Goal: Use online tool/utility

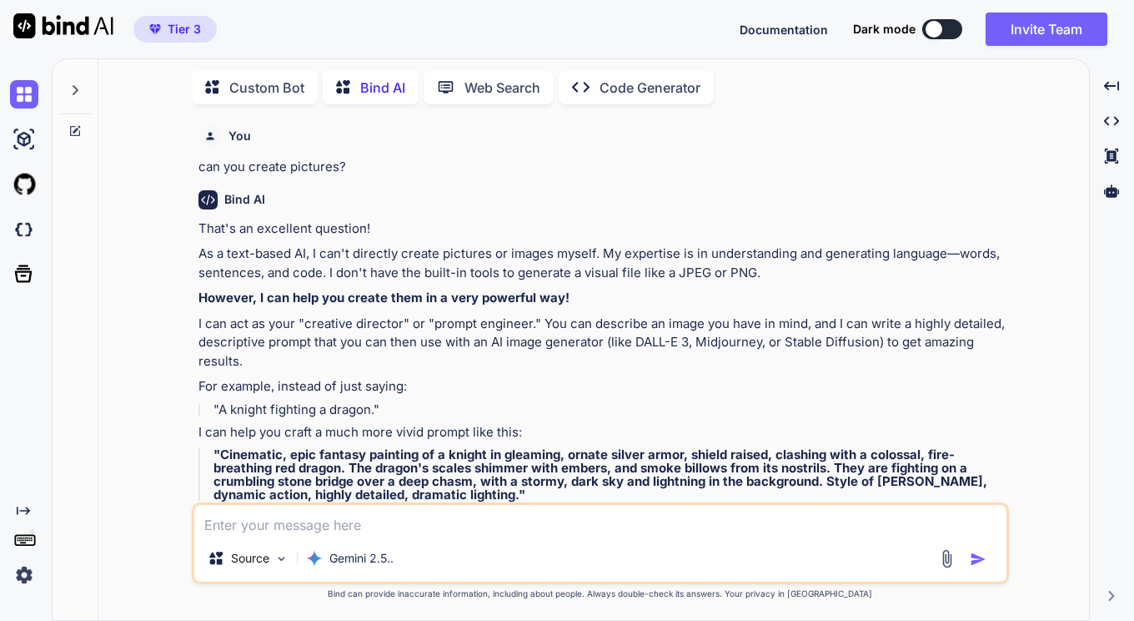
scroll to position [3601, 0]
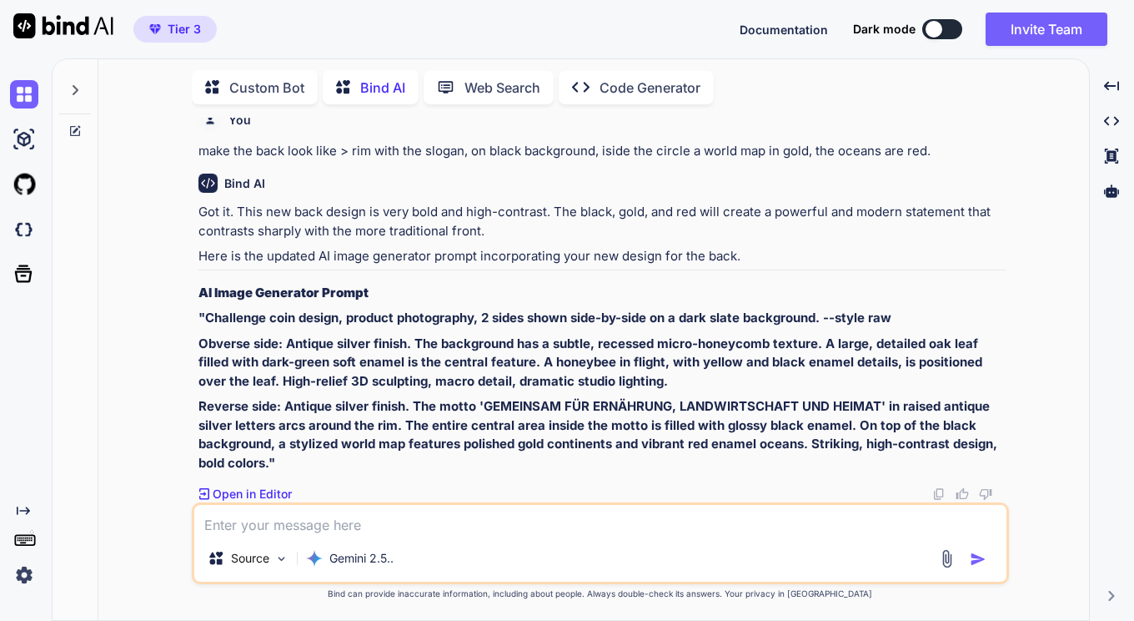
click at [359, 522] on textarea at bounding box center [600, 520] width 812 height 30
paste textarea "inside ring of micro-icons for food, soil, water, and people."
click at [204, 526] on textarea "inside ring of micro-icons for food, soil, water, and people." at bounding box center [600, 520] width 812 height 30
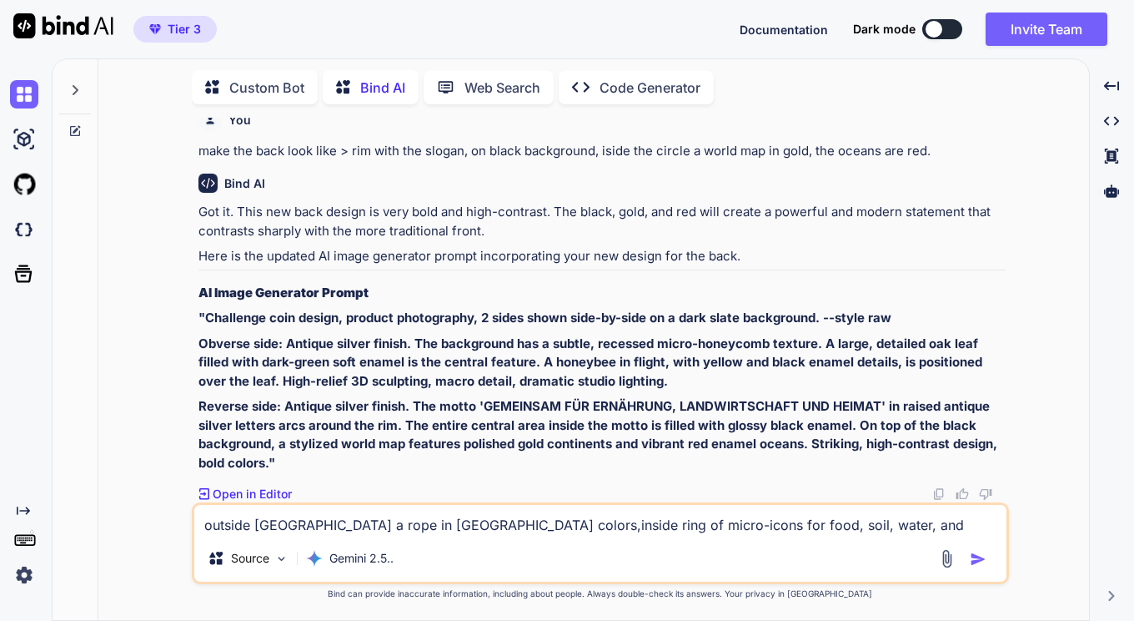
type textarea "outside [GEOGRAPHIC_DATA] a rope in [GEOGRAPHIC_DATA] colors, inside ring of mi…"
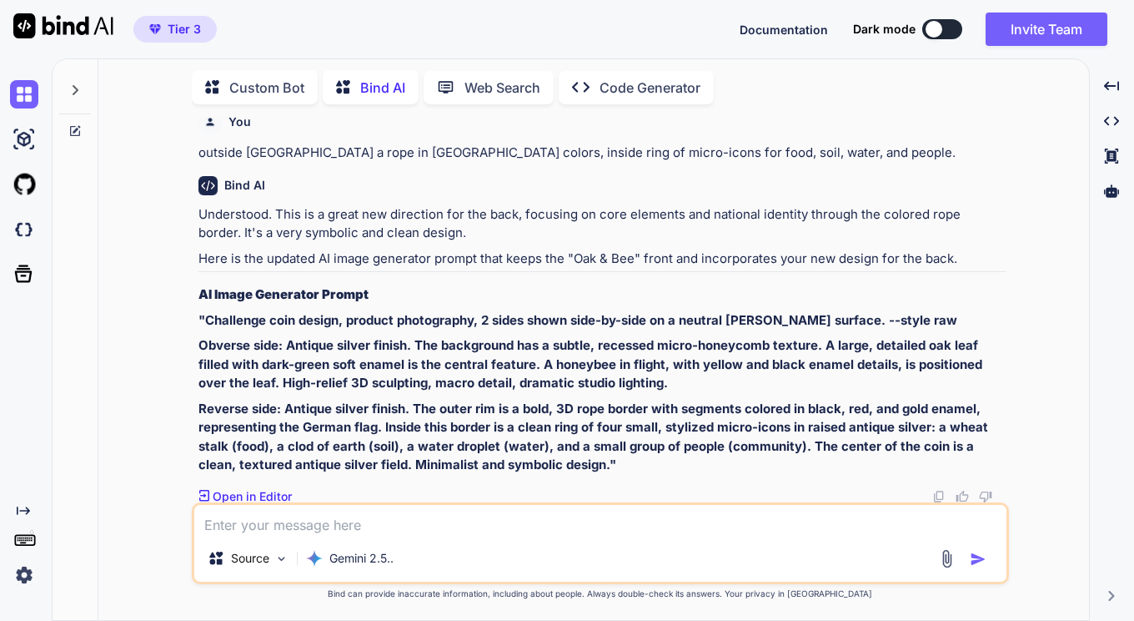
scroll to position [4001, 0]
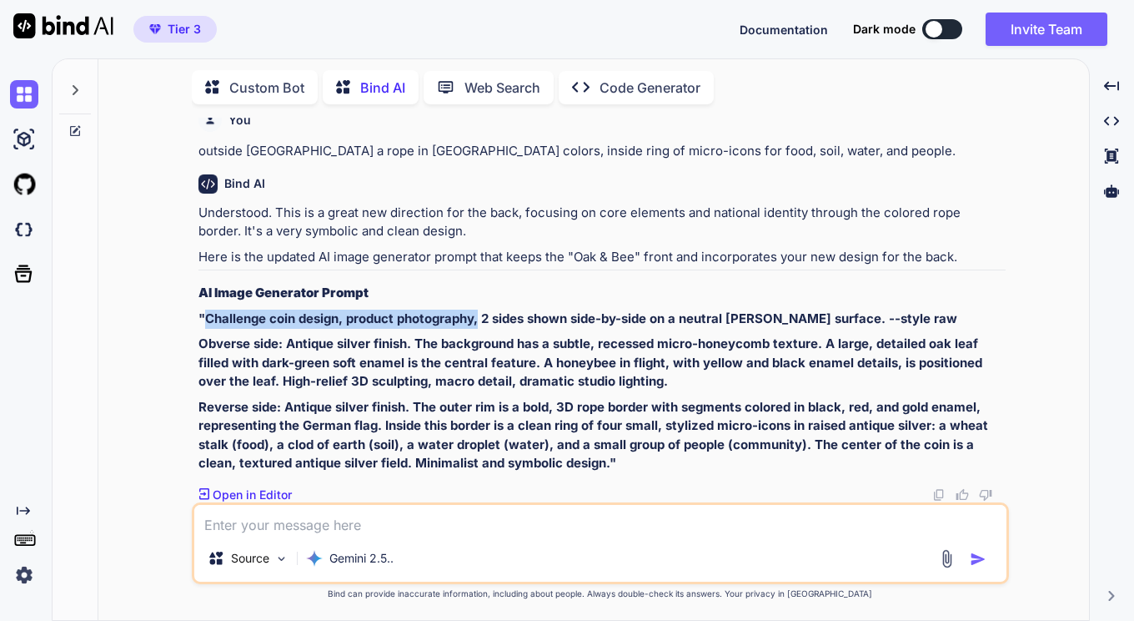
drag, startPoint x: 204, startPoint y: 317, endPoint x: 481, endPoint y: 325, distance: 277.9
click at [481, 325] on p ""Challenge coin design, product photography, 2 sides shown side-by-side on a ne…" at bounding box center [602, 318] width 807 height 19
copy strong "Challenge coin design, product photography,"
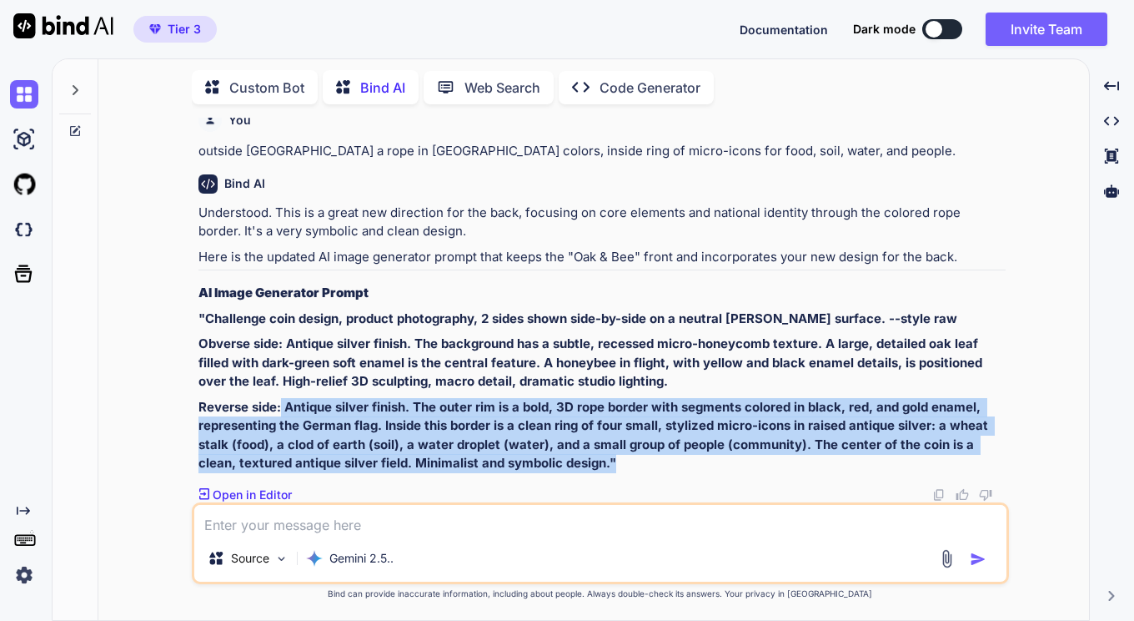
drag, startPoint x: 280, startPoint y: 405, endPoint x: 580, endPoint y: 458, distance: 304.2
click at [580, 458] on p "Reverse side: Antique silver finish. The outer rim is a bold, 3D rope border wi…" at bounding box center [602, 435] width 807 height 75
copy strong "Antique silver finish. The outer rim is a bold, 3D rope border with segments co…"
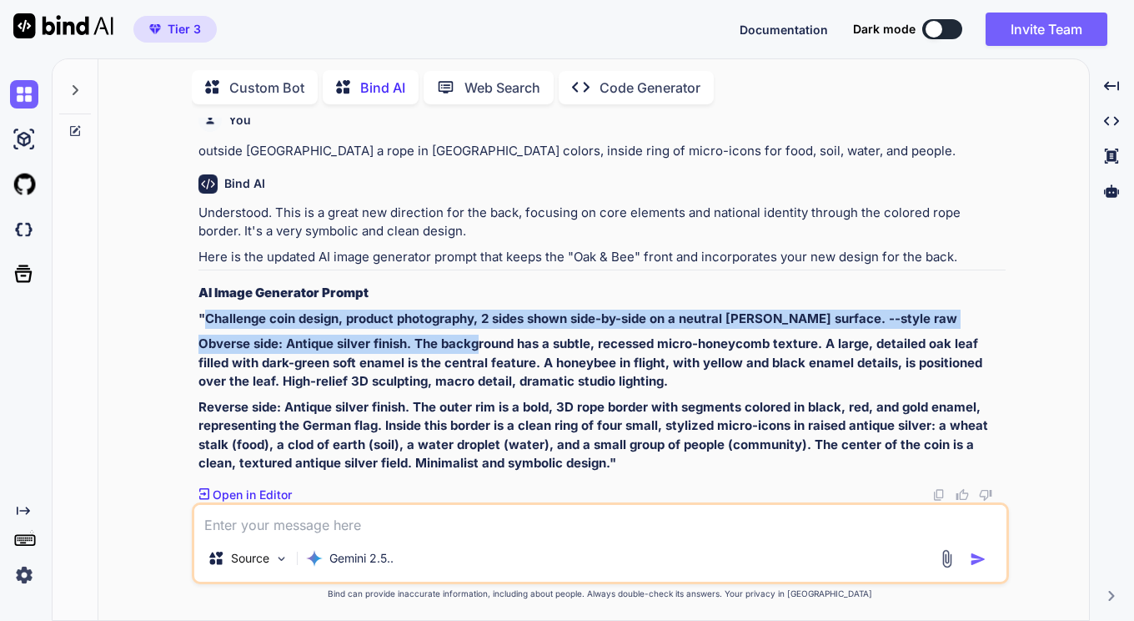
drag, startPoint x: 206, startPoint y: 319, endPoint x: 480, endPoint y: 328, distance: 274.6
click at [480, 328] on div "Understood. This is a great new direction for the back, focusing on core elemen…" at bounding box center [602, 338] width 807 height 269
click at [483, 320] on strong ""Challenge coin design, product photography, 2 sides shown side-by-side on a ne…" at bounding box center [578, 318] width 759 height 16
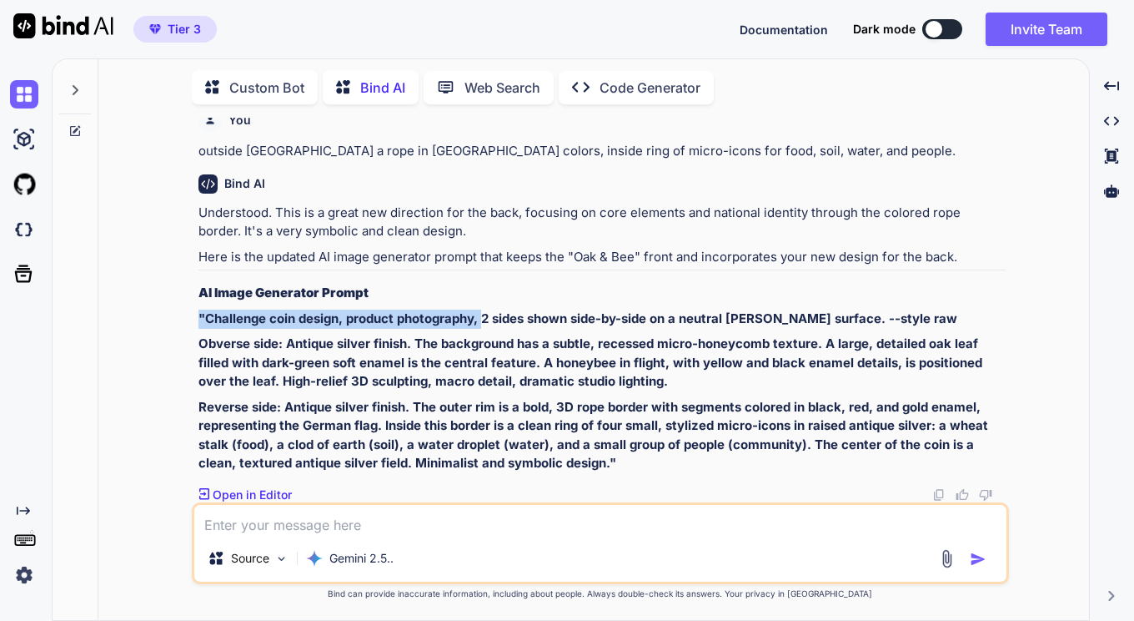
drag, startPoint x: 483, startPoint y: 320, endPoint x: 186, endPoint y: 319, distance: 296.9
click at [186, 319] on div "You can you create pictures? Bind AI That's an excellent question! As a text-ba…" at bounding box center [601, 369] width 978 height 502
copy strong ""Challenge coin design, product photography,"
click at [395, 527] on textarea at bounding box center [600, 520] width 812 height 30
paste textarea "Minimal Outline Germany + Leaf (subtle national reference) Front: Clean outline…"
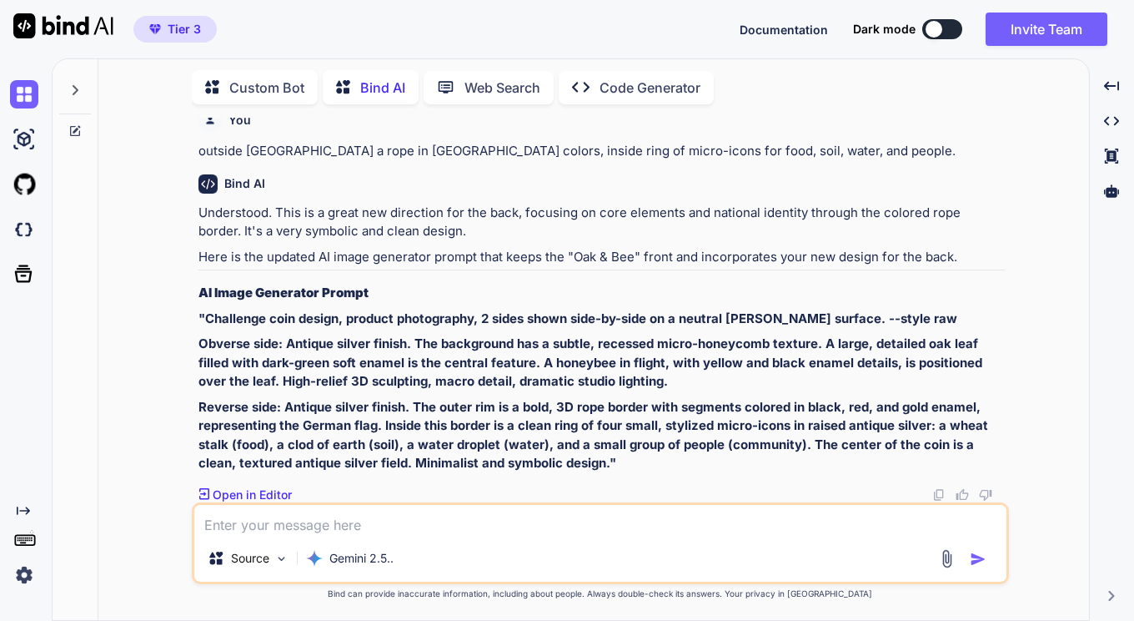
type textarea "Minimal Outline Germany + Leaf (subtle national reference) Front: Clean outline…"
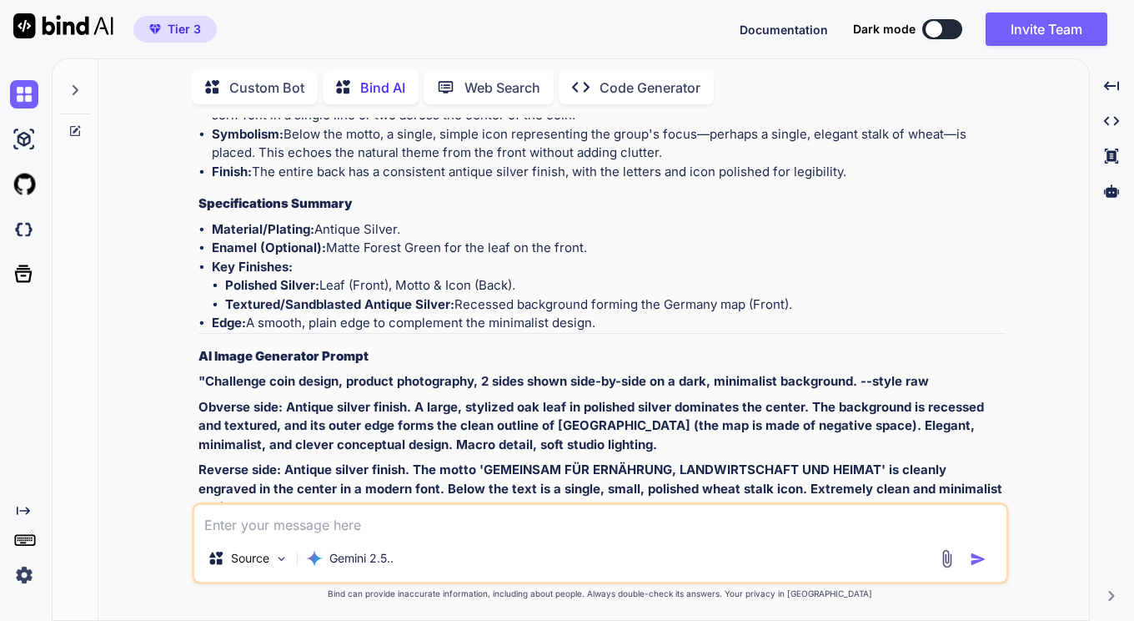
scroll to position [5069, 0]
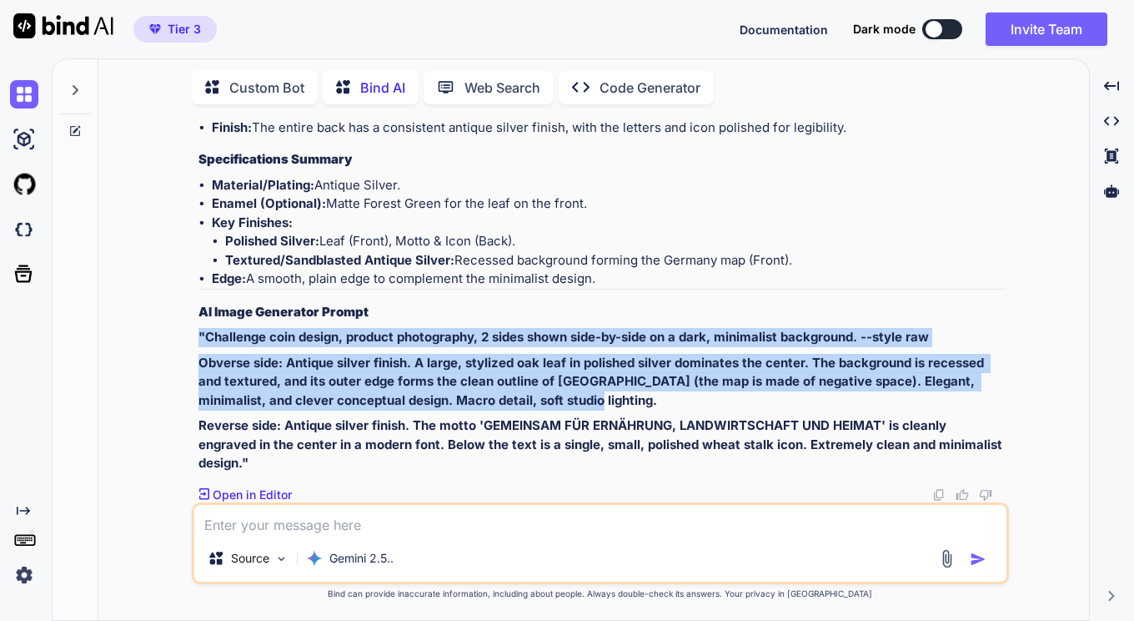
drag, startPoint x: 198, startPoint y: 334, endPoint x: 573, endPoint y: 396, distance: 380.5
click at [573, 396] on div "You can you create pictures? Bind AI That's an excellent question! As a text-ba…" at bounding box center [602, 310] width 814 height 385
copy div ""Challenge coin design, product photography, 2 sides shown side-by-side on a da…"
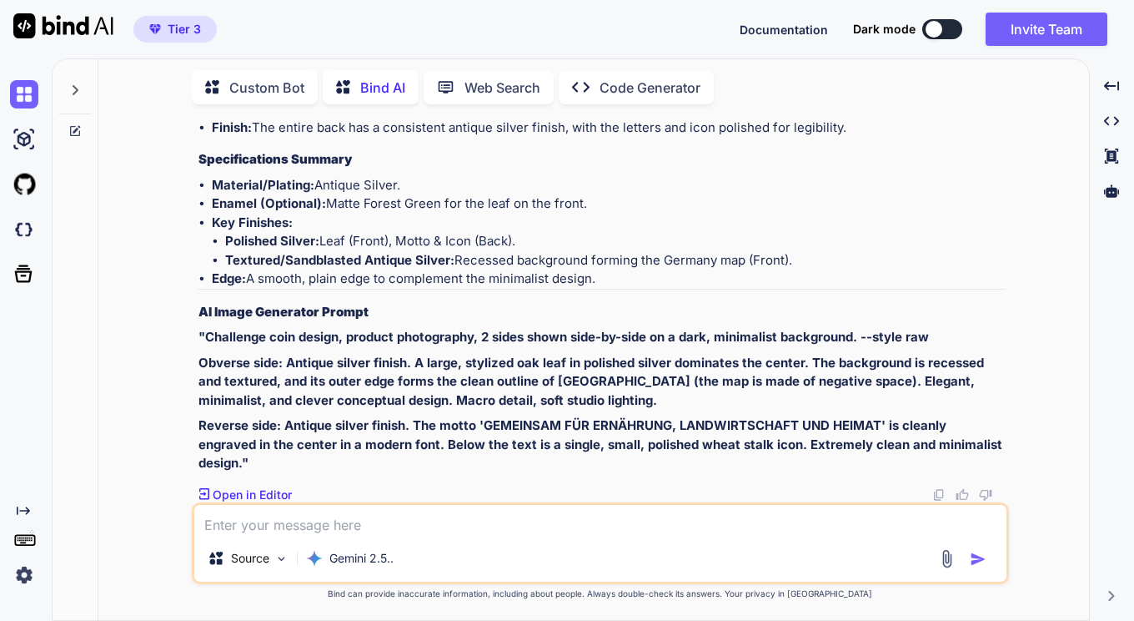
click at [283, 532] on textarea at bounding box center [600, 520] width 812 height 30
paste textarea "Harvest Crest (traditional crest without heraldry) Front: Non-heraldic crest: s…"
type textarea "Harvest Crest (traditional crest without heraldry) Front: Non-heraldic crest: s…"
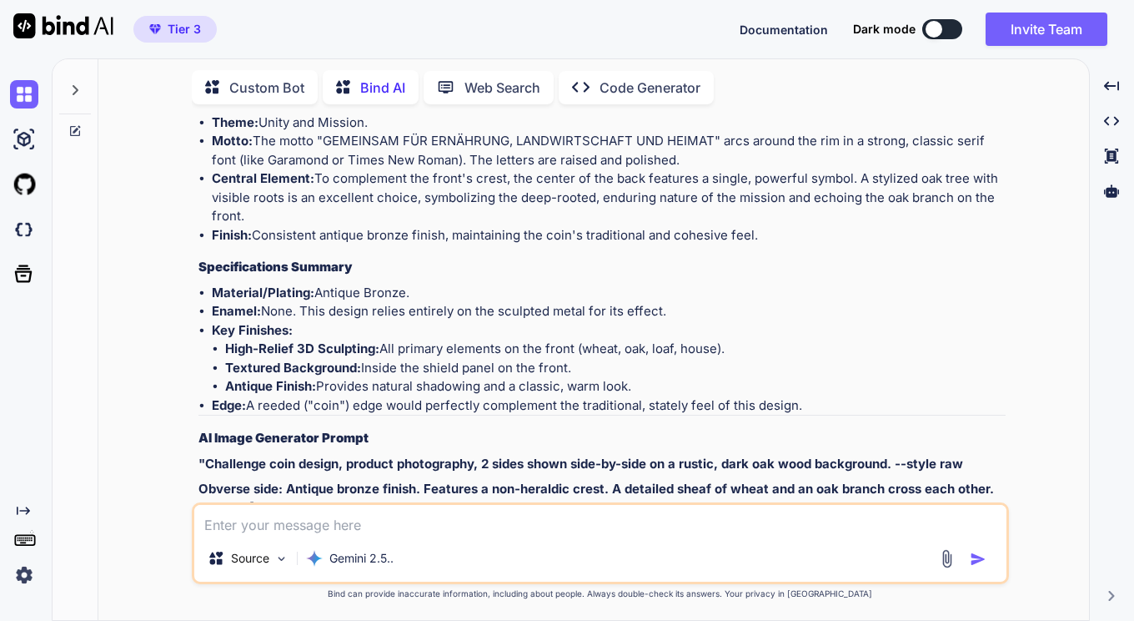
scroll to position [6212, 0]
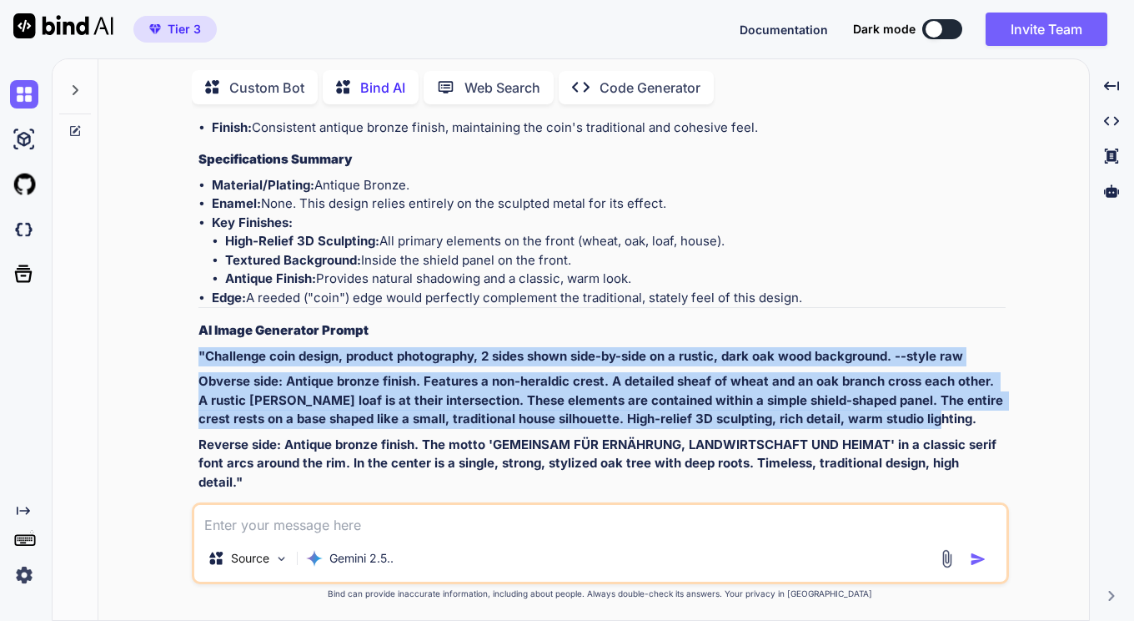
drag, startPoint x: 194, startPoint y: 352, endPoint x: 914, endPoint y: 424, distance: 724.2
click at [914, 424] on div "You can you create pictures? Bind AI That's an excellent question! As a text-ba…" at bounding box center [600, 369] width 817 height 502
copy div ""Challenge coin design, product photography, 2 sides shown side-by-side on a ru…"
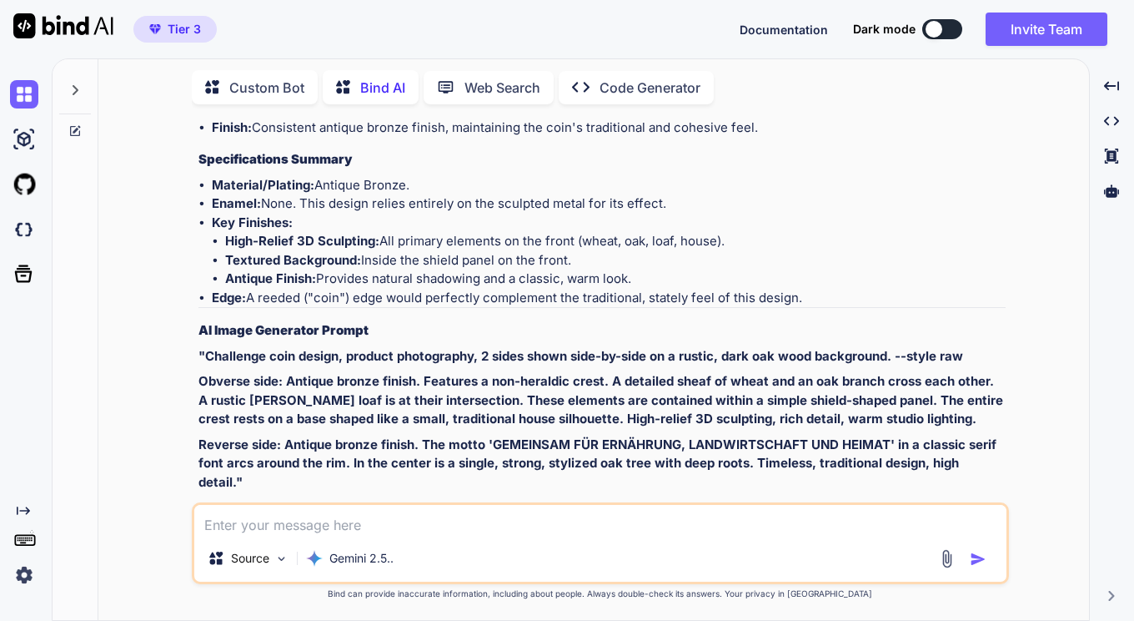
click at [361, 523] on textarea at bounding box center [600, 520] width 812 height 30
paste textarea "Hands & Partnership (people-centered) Front: Two hands clasping: one a governme…"
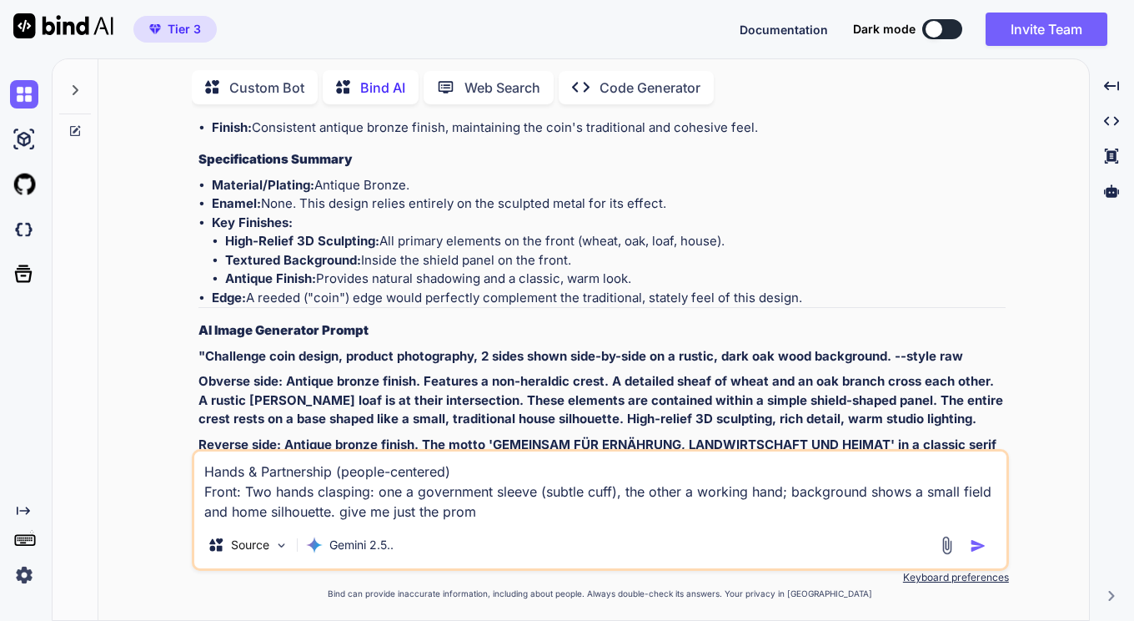
type textarea "Hands & Partnership (people-centered) Front: Two hands clasping: one a governme…"
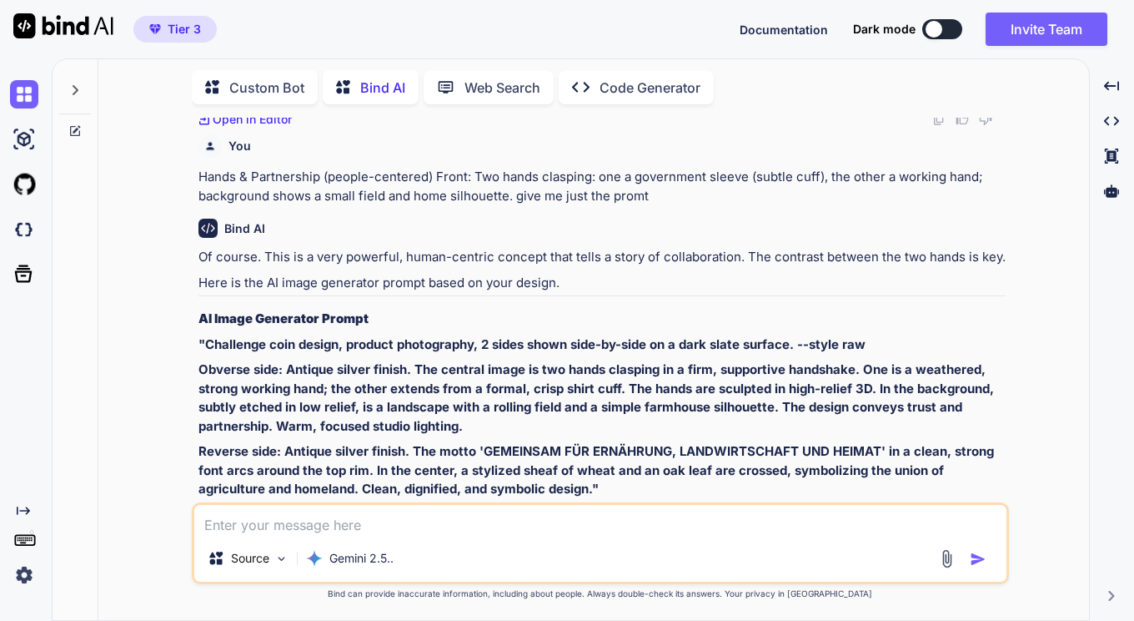
scroll to position [6613, 0]
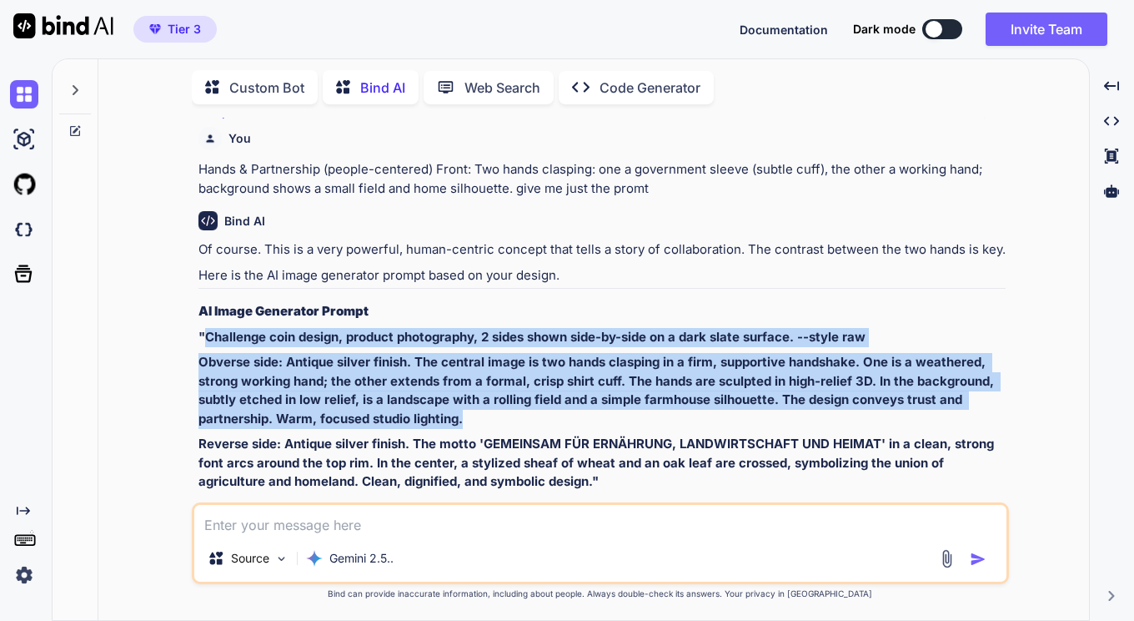
drag, startPoint x: 205, startPoint y: 314, endPoint x: 489, endPoint y: 400, distance: 296.3
click at [489, 400] on div "Of course. This is a very powerful, human-centric concept that tells a story of…" at bounding box center [602, 365] width 807 height 251
copy div "Challenge coin design, product photography, 2 sides shown side-by-side on a dar…"
click at [243, 329] on strong ""Challenge coin design, product photography, 2 sides shown side-by-side on a da…" at bounding box center [532, 337] width 667 height 16
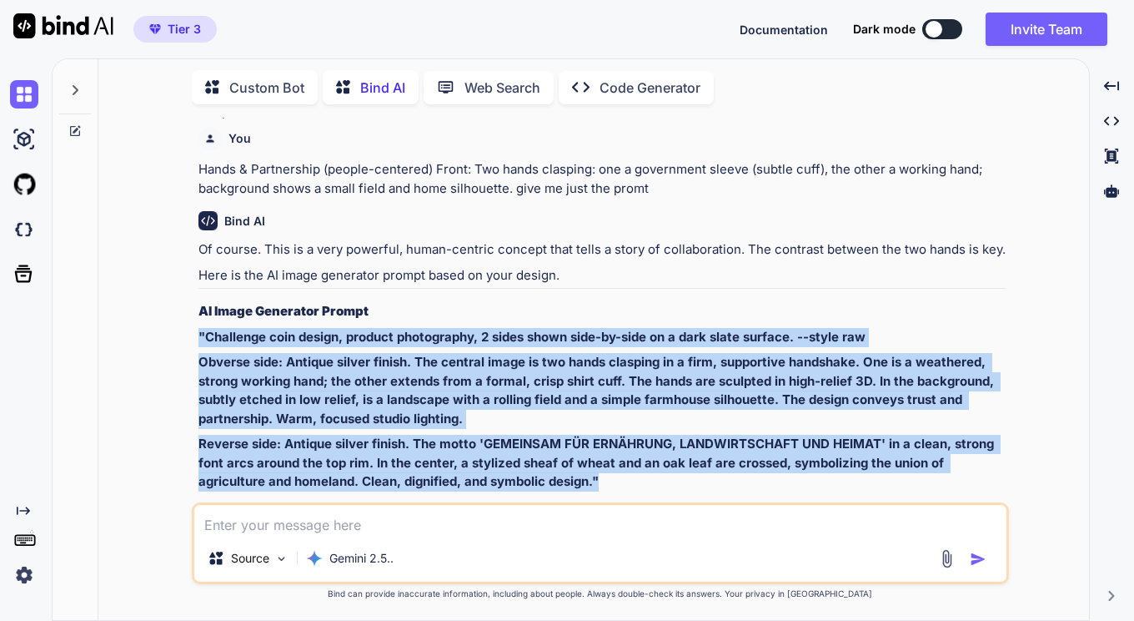
drag, startPoint x: 199, startPoint y: 314, endPoint x: 644, endPoint y: 468, distance: 470.3
click at [644, 468] on div "Of course. This is a very powerful, human-centric concept that tells a story of…" at bounding box center [602, 365] width 807 height 251
copy div ""Challenge coin design, product photography, 2 sides shown side-by-side on a da…"
